Goal: Task Accomplishment & Management: Use online tool/utility

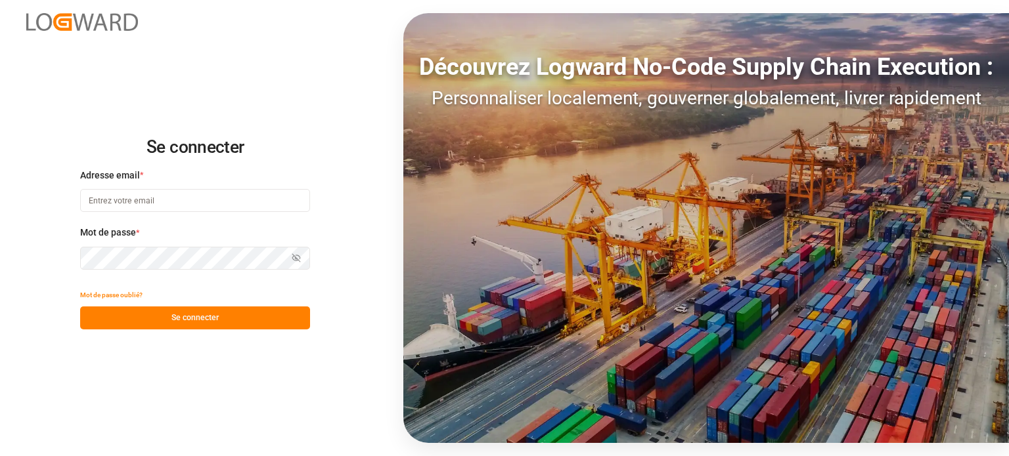
type input "[EMAIL_ADDRESS][DOMAIN_NAME]"
click at [198, 315] on font "Se connecter" at bounding box center [194, 317] width 47 height 9
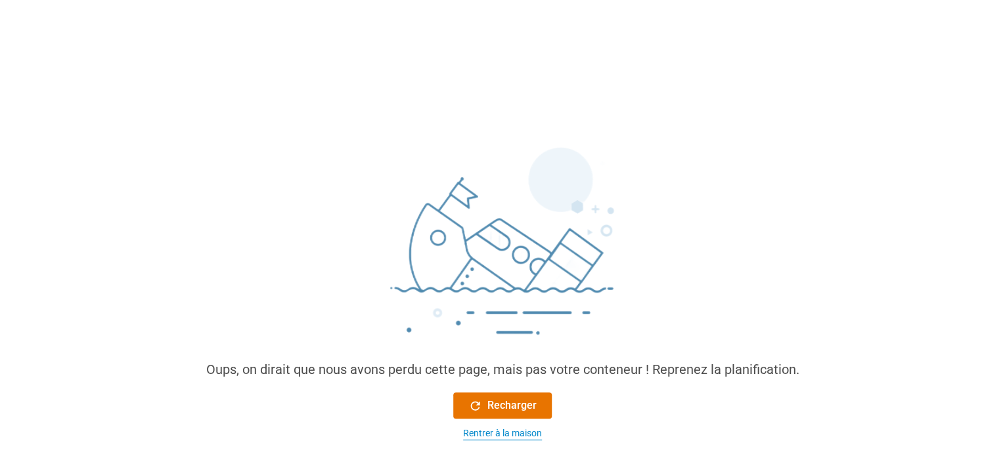
click at [499, 435] on font "Rentrer à la maison" at bounding box center [502, 433] width 79 height 11
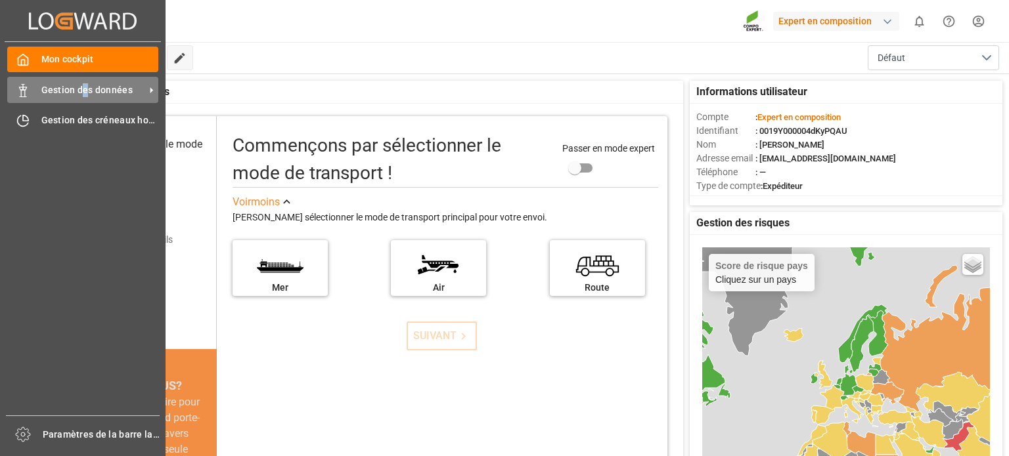
click at [85, 90] on font "Gestion des données" at bounding box center [86, 90] width 91 height 11
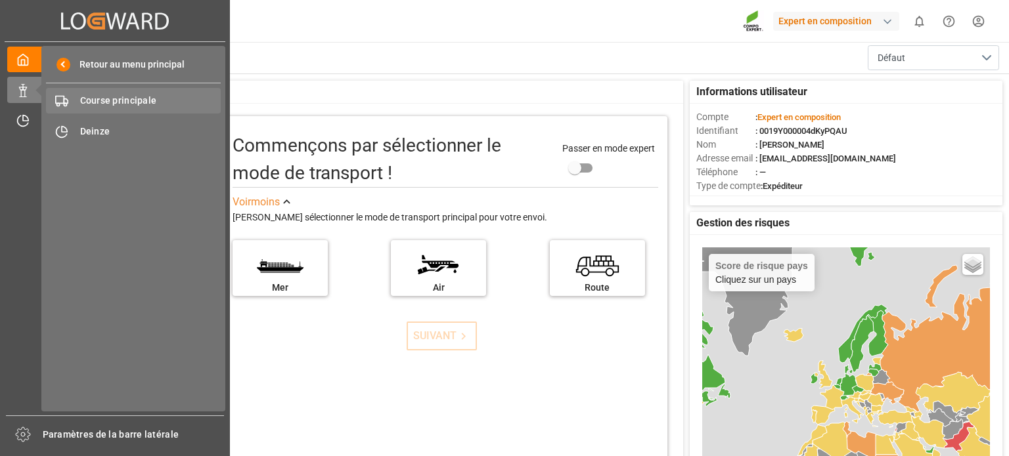
click at [125, 106] on font "Course principale" at bounding box center [118, 100] width 77 height 11
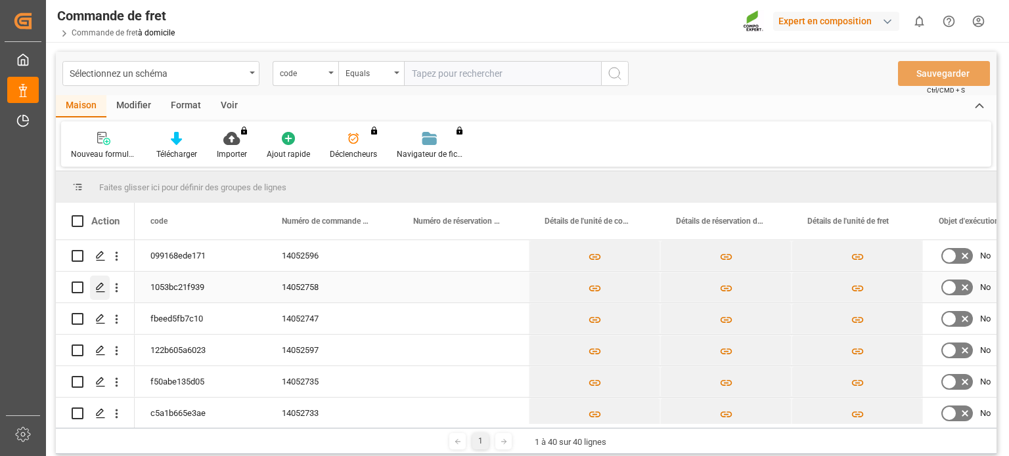
click at [104, 292] on line "Appuyez sur ESPACE pour sélectionner cette ligne." at bounding box center [101, 292] width 8 height 0
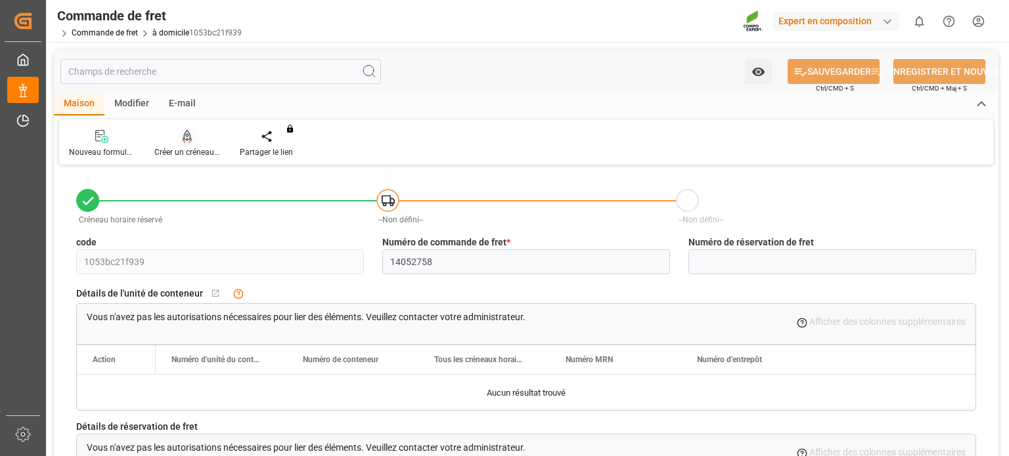
click at [196, 152] on font "Créer un créneau horaire" at bounding box center [197, 152] width 87 height 9
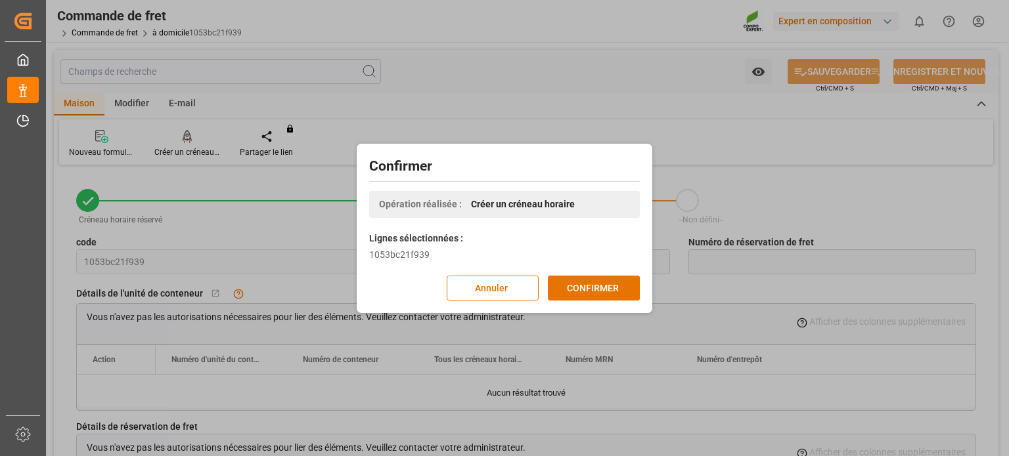
click at [641, 294] on div "Confirmer Opération réalisée : Créer un créneau horaire [PERSON_NAME] sélection…" at bounding box center [504, 228] width 289 height 163
click at [628, 286] on button "CONFIRMER" at bounding box center [594, 288] width 92 height 25
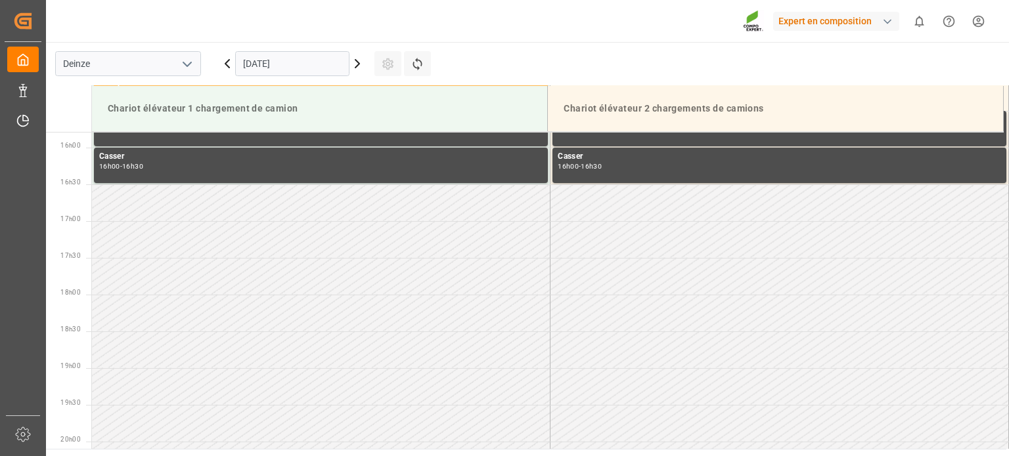
scroll to position [1168, 0]
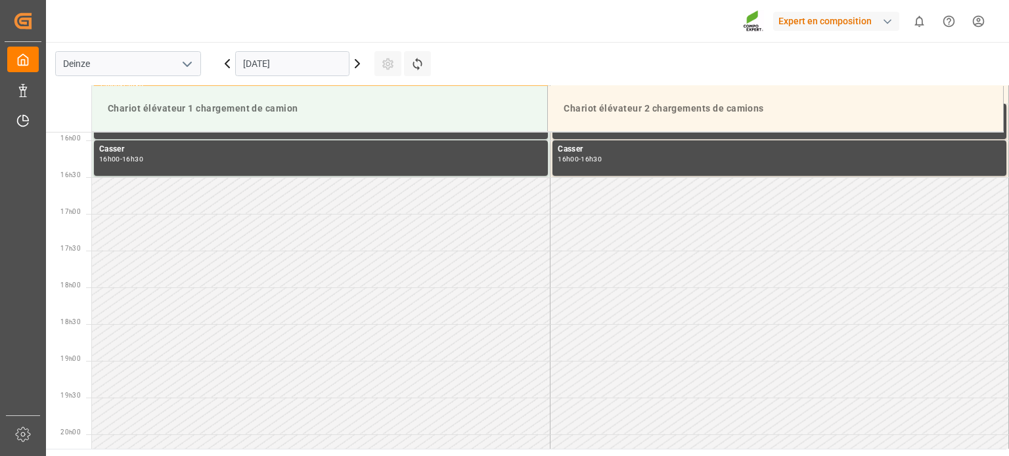
click at [361, 63] on icon at bounding box center [357, 64] width 16 height 16
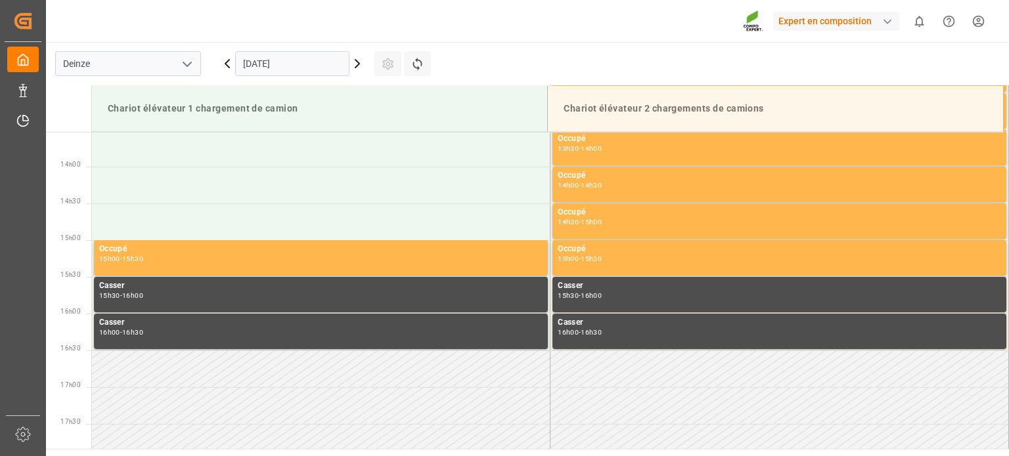
click at [326, 69] on input "24.09.2025" at bounding box center [292, 63] width 114 height 25
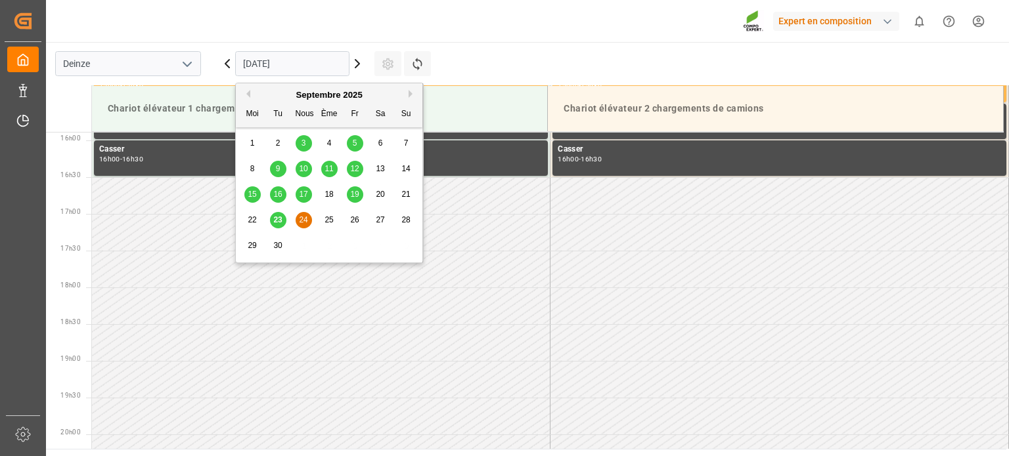
click at [273, 243] on div "30" at bounding box center [278, 246] width 16 height 16
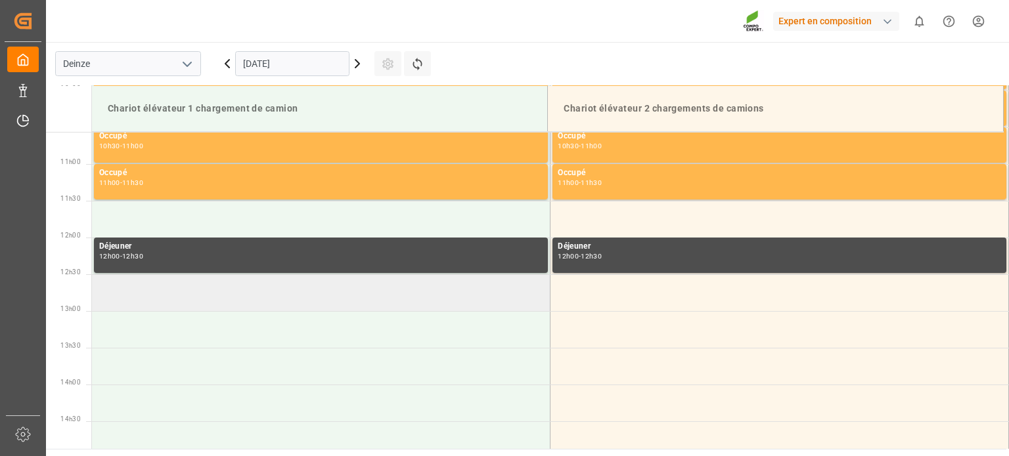
scroll to position [774, 0]
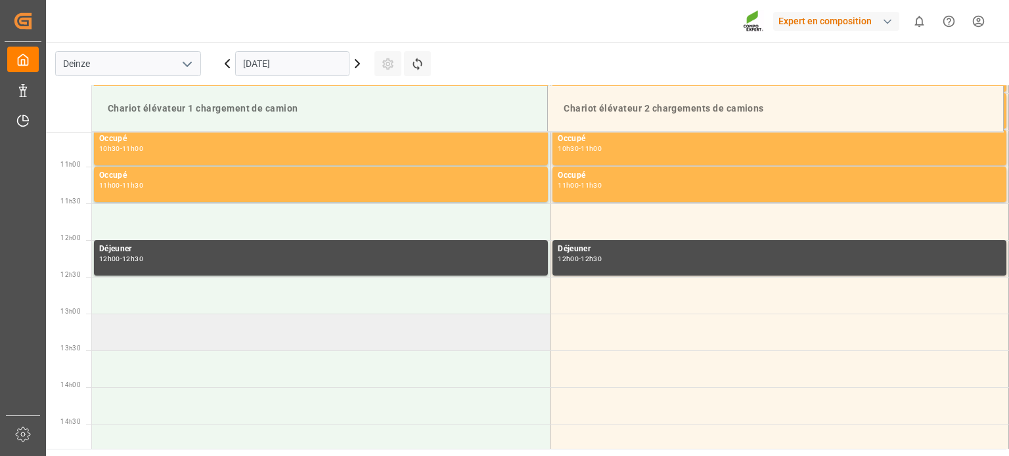
click at [229, 341] on td at bounding box center [321, 332] width 458 height 37
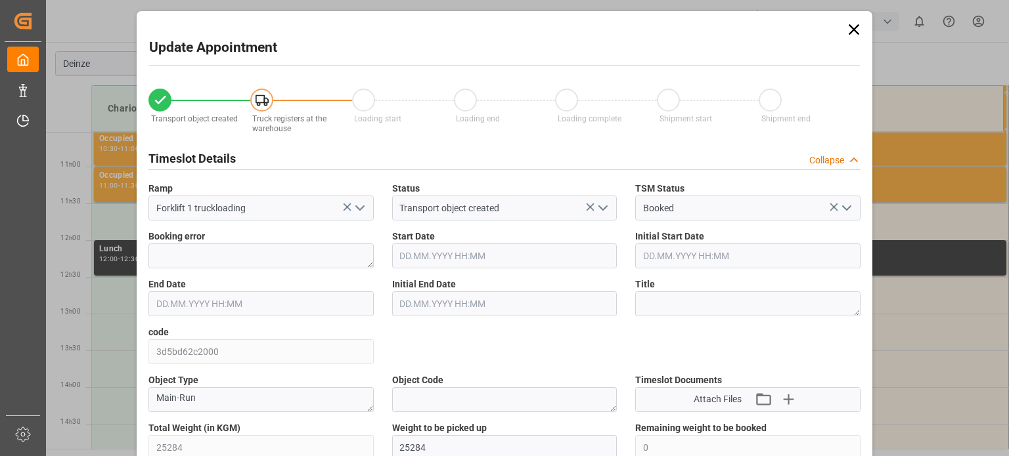
type input "30.09.2025 13:00"
type input "30.09.2025 13:30"
type input "23.09.2025 11:31"
type input "23.09.2025 14:47"
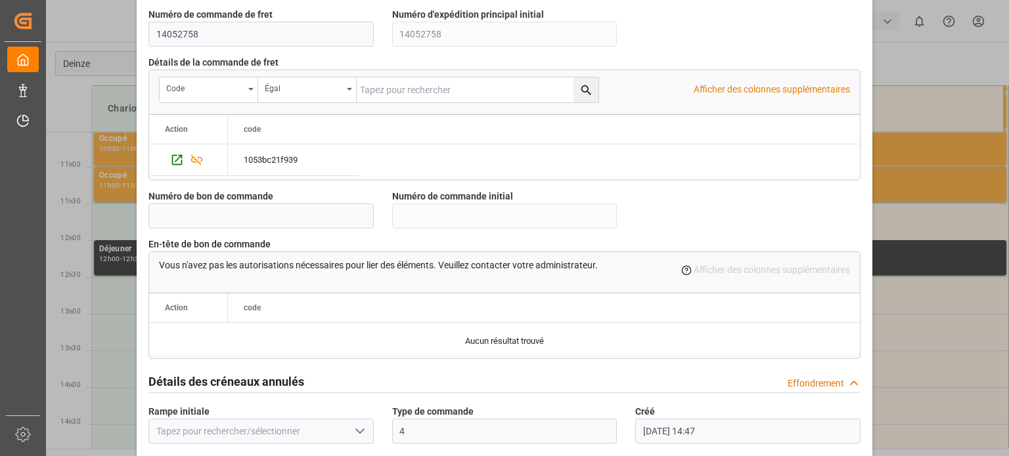
scroll to position [1271, 0]
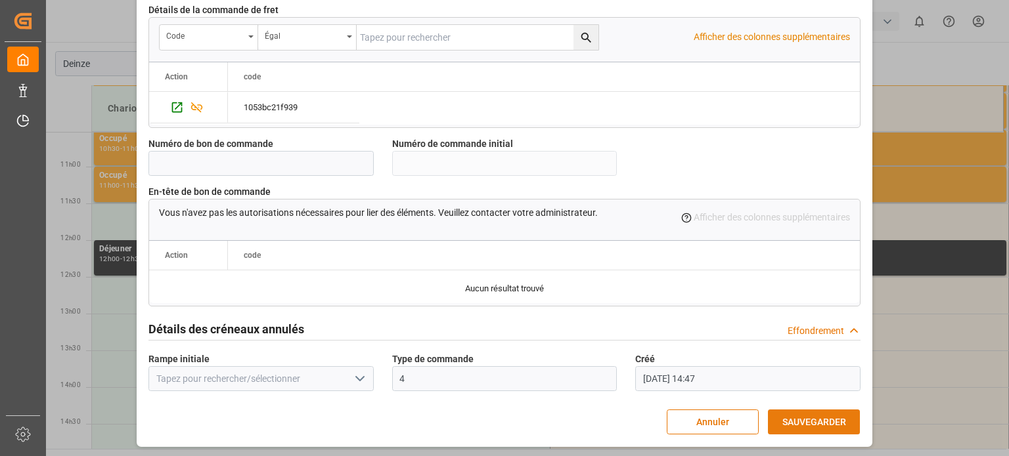
click at [830, 417] on font "SAUVEGARDER" at bounding box center [814, 422] width 64 height 11
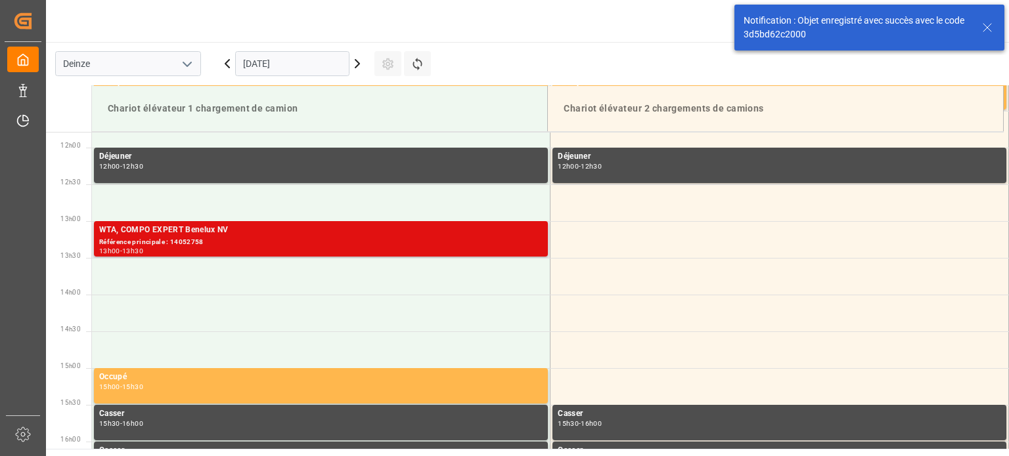
scroll to position [874, 0]
